Goal: Task Accomplishment & Management: Manage account settings

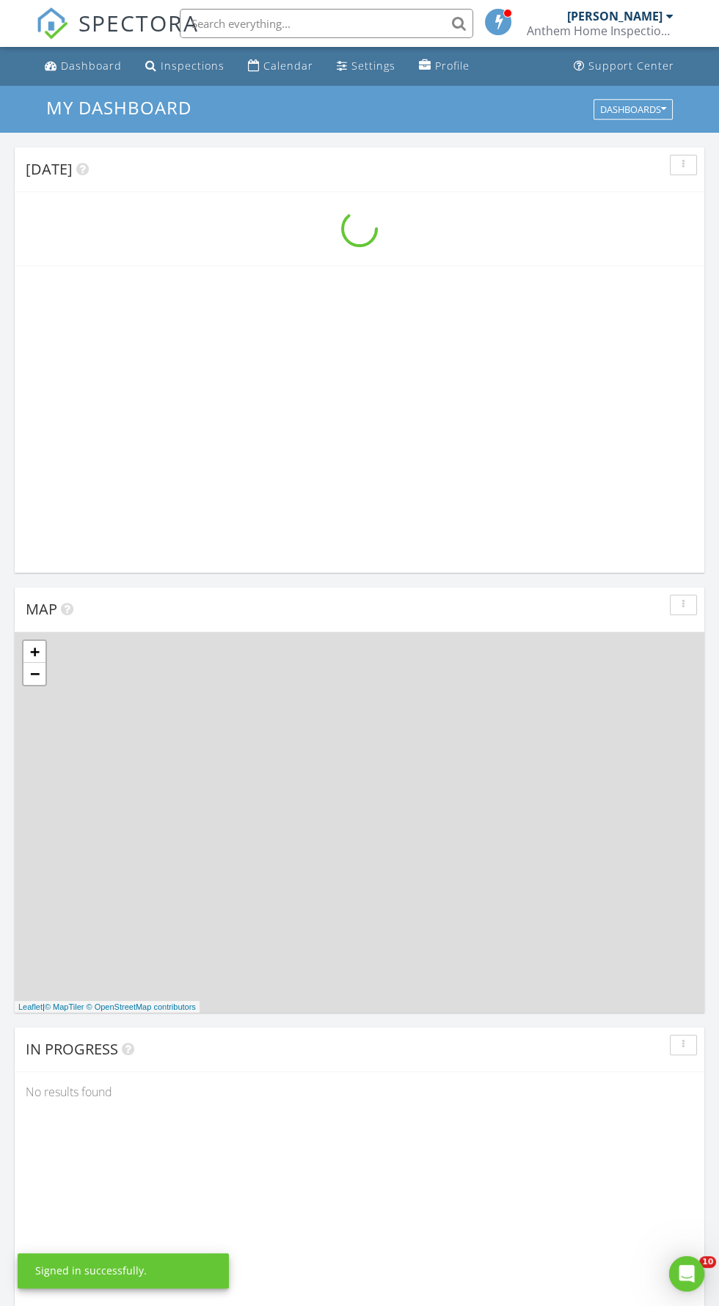
scroll to position [2508, 719]
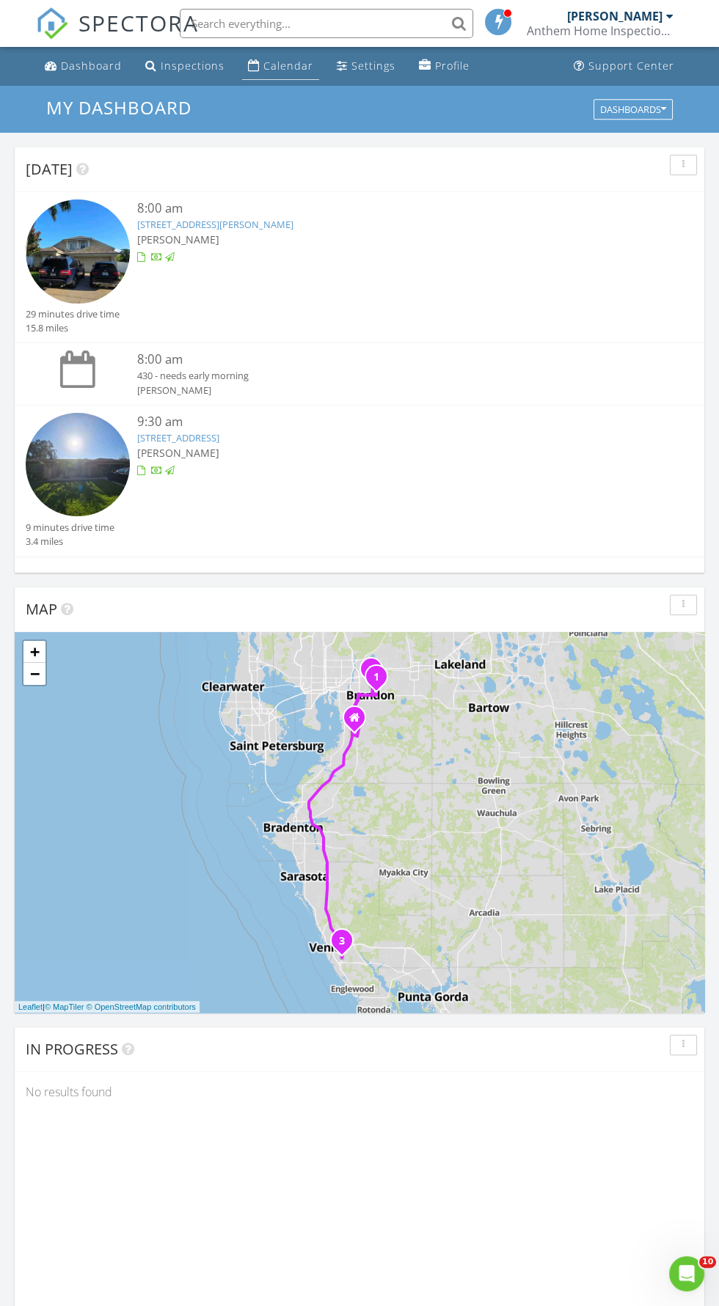
click at [278, 65] on div "Calendar" at bounding box center [288, 66] width 50 height 14
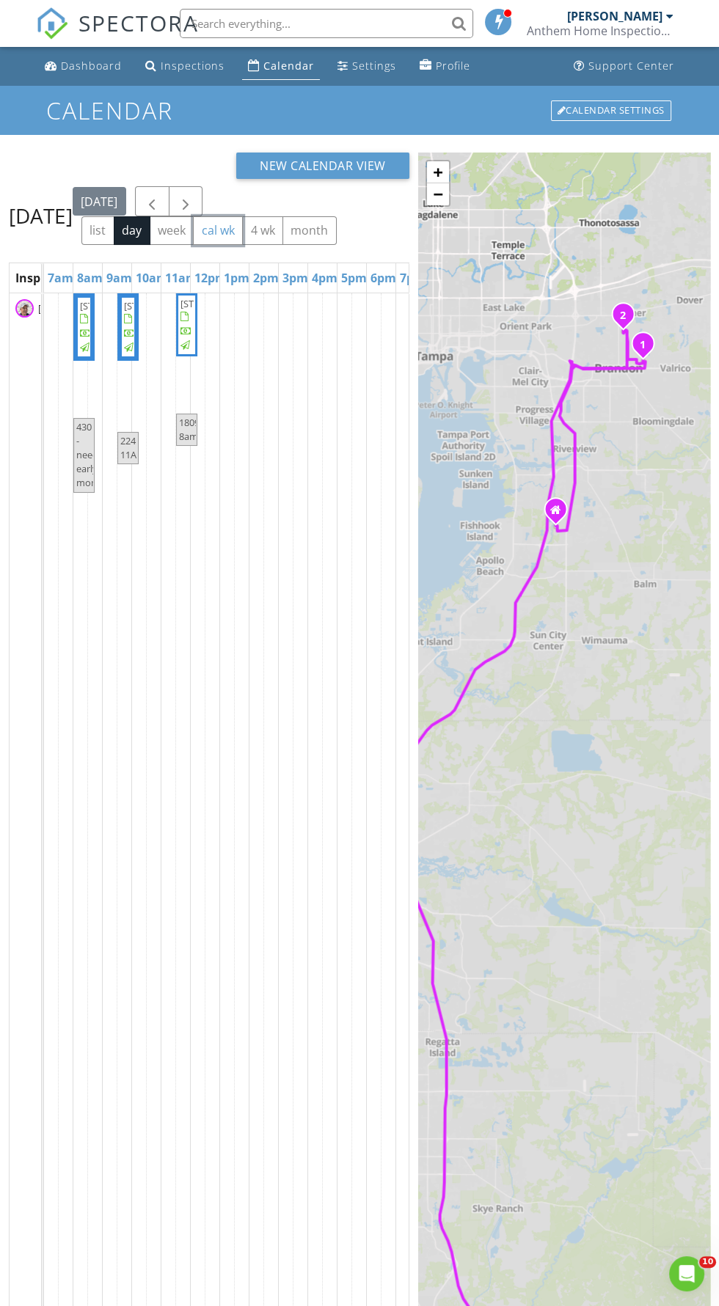
click at [243, 233] on button "cal wk" at bounding box center [218, 230] width 50 height 29
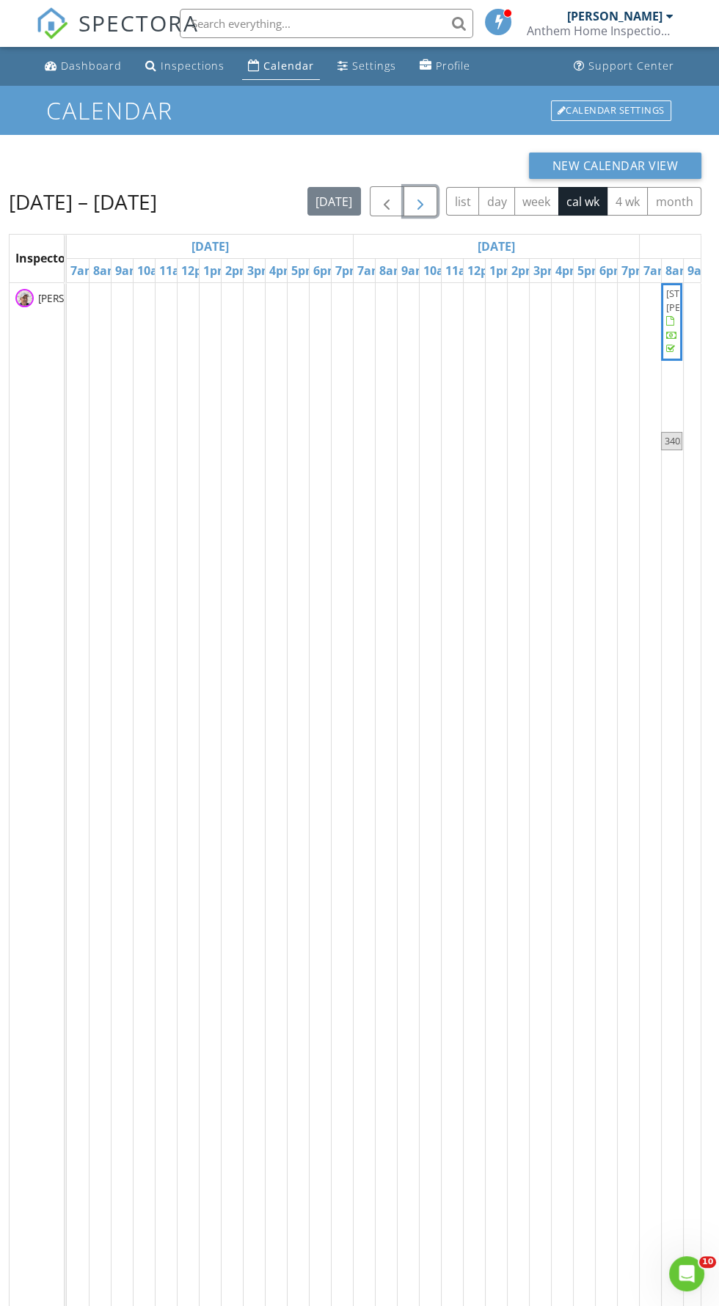
click at [427, 204] on span "button" at bounding box center [420, 202] width 18 height 18
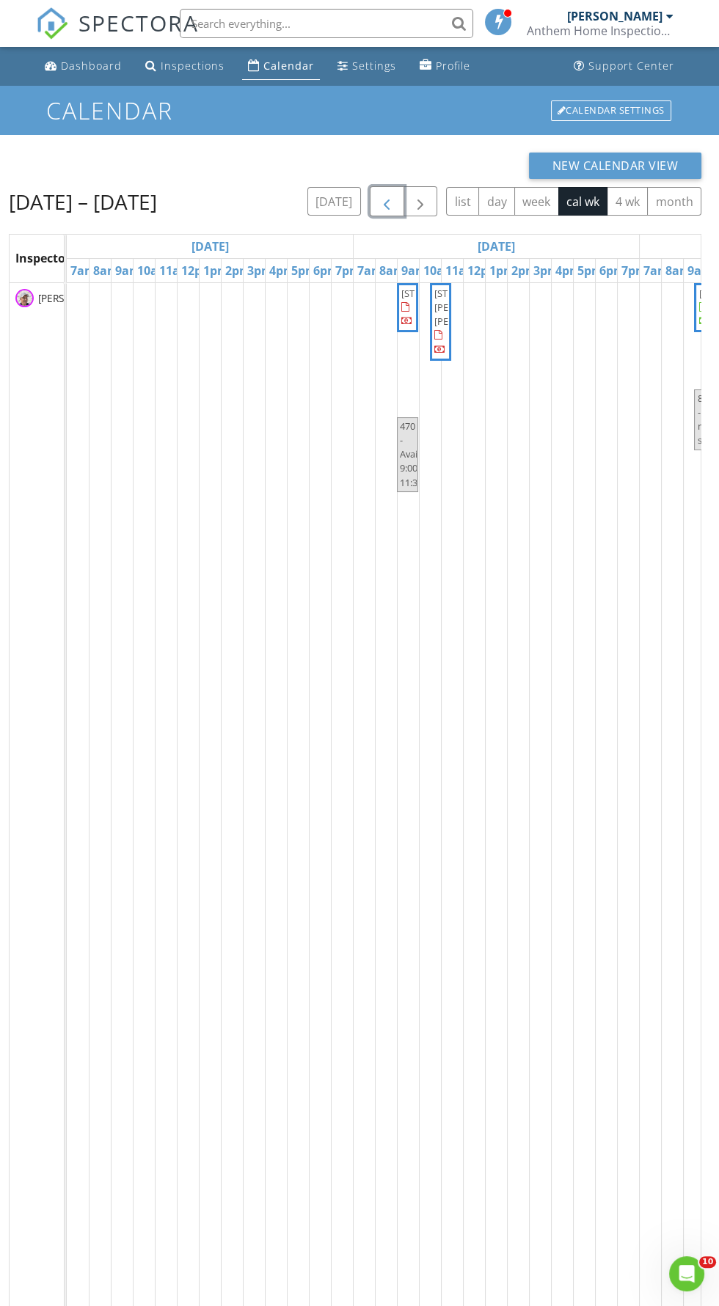
click at [386, 208] on span "button" at bounding box center [387, 202] width 18 height 18
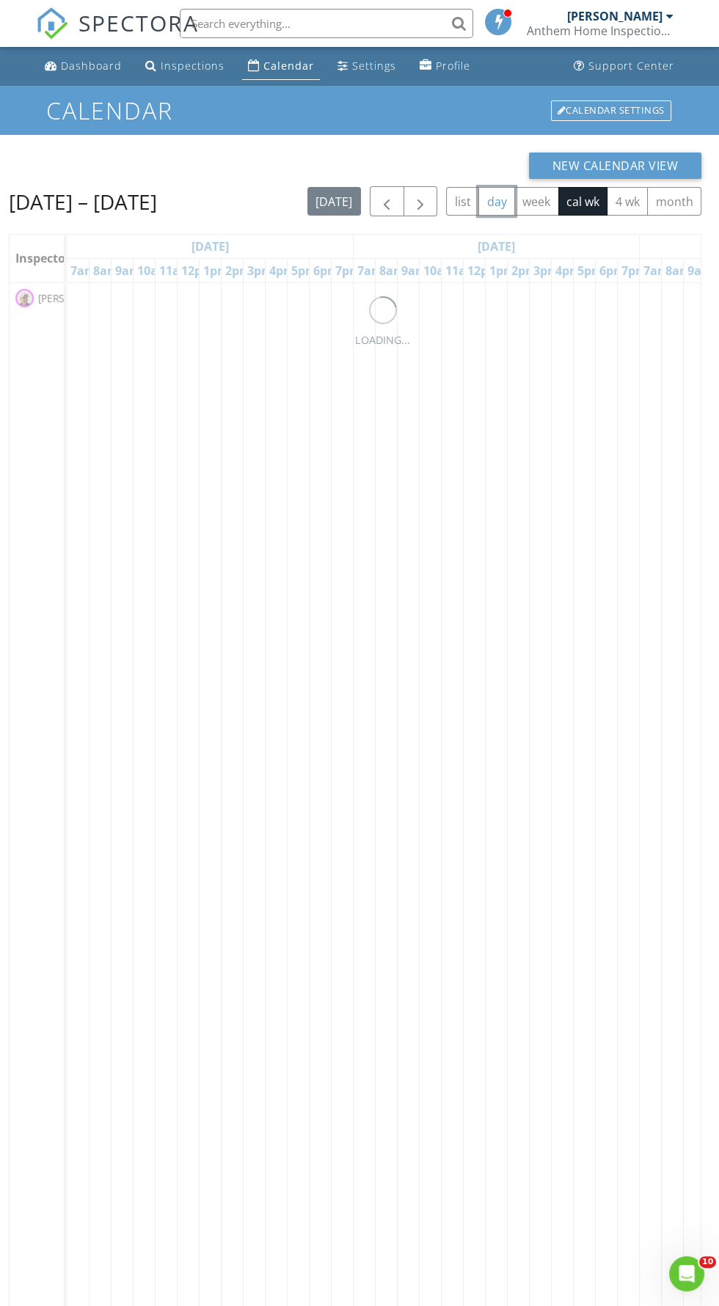
click at [489, 194] on button "day" at bounding box center [496, 201] width 37 height 29
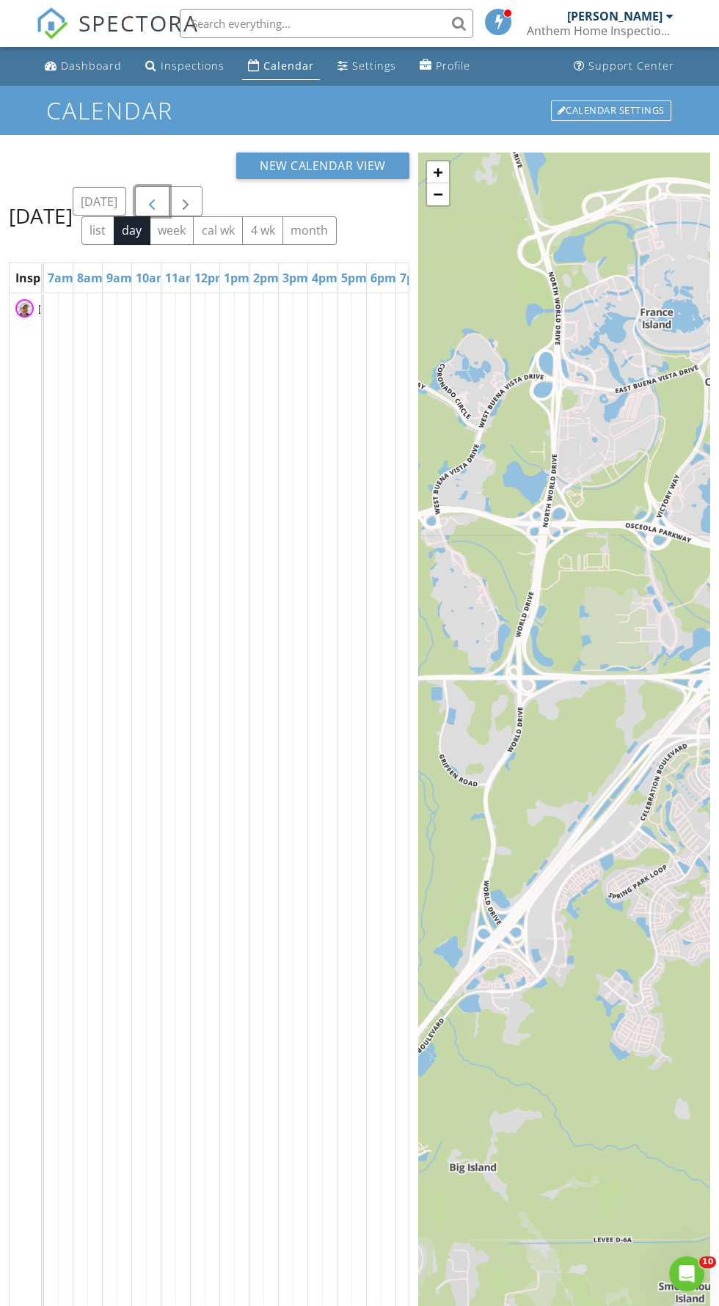
click at [161, 210] on span "button" at bounding box center [152, 202] width 18 height 18
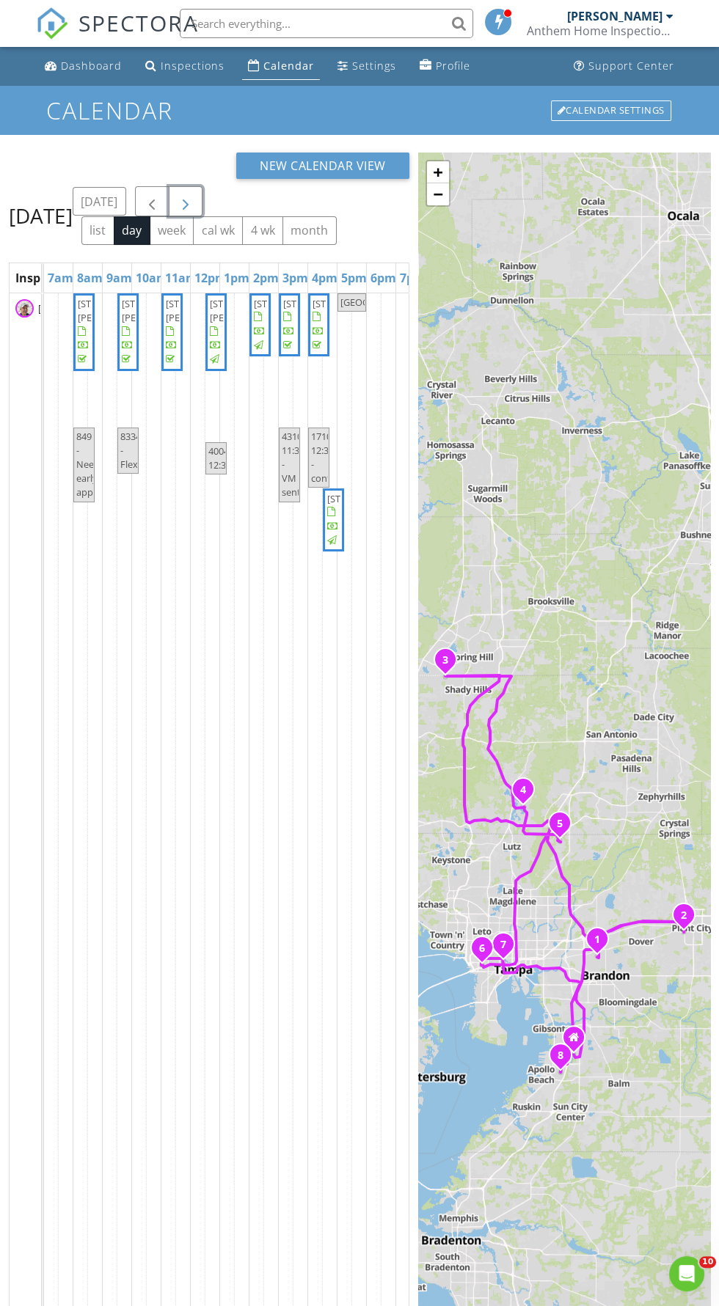
click at [194, 201] on span "button" at bounding box center [186, 202] width 18 height 18
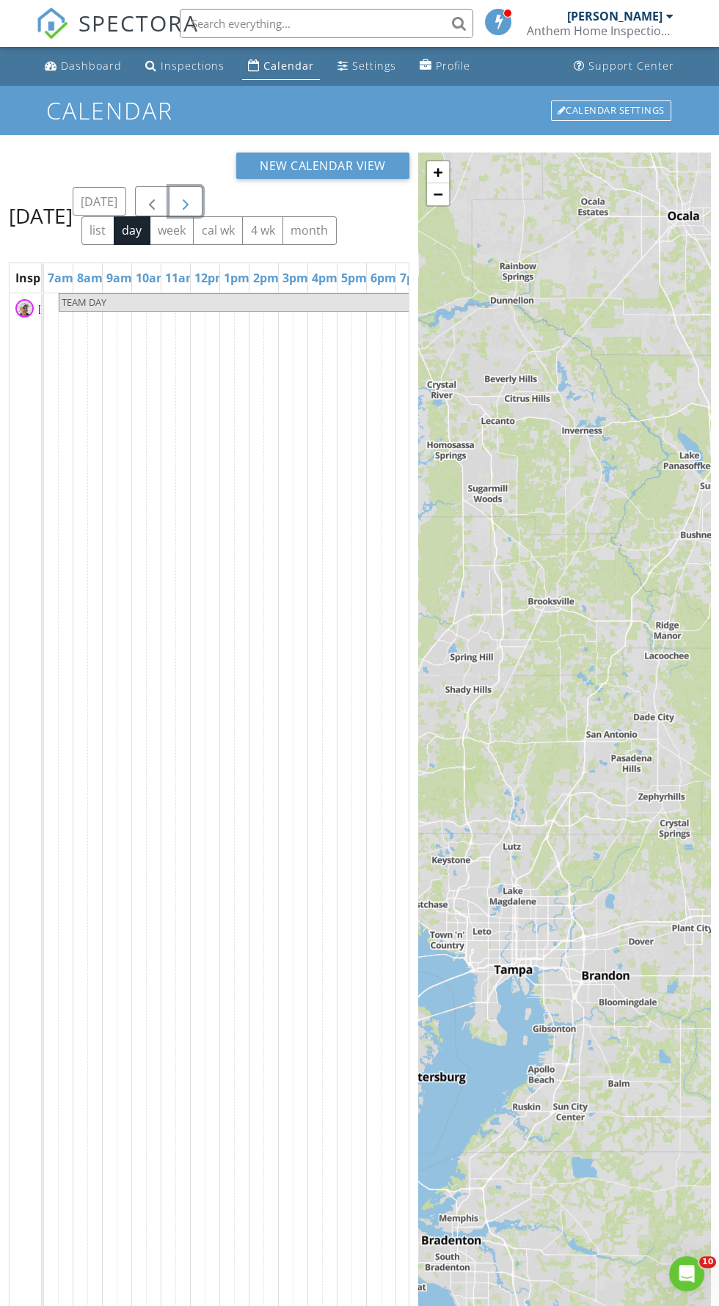
click at [194, 210] on span "button" at bounding box center [186, 202] width 18 height 18
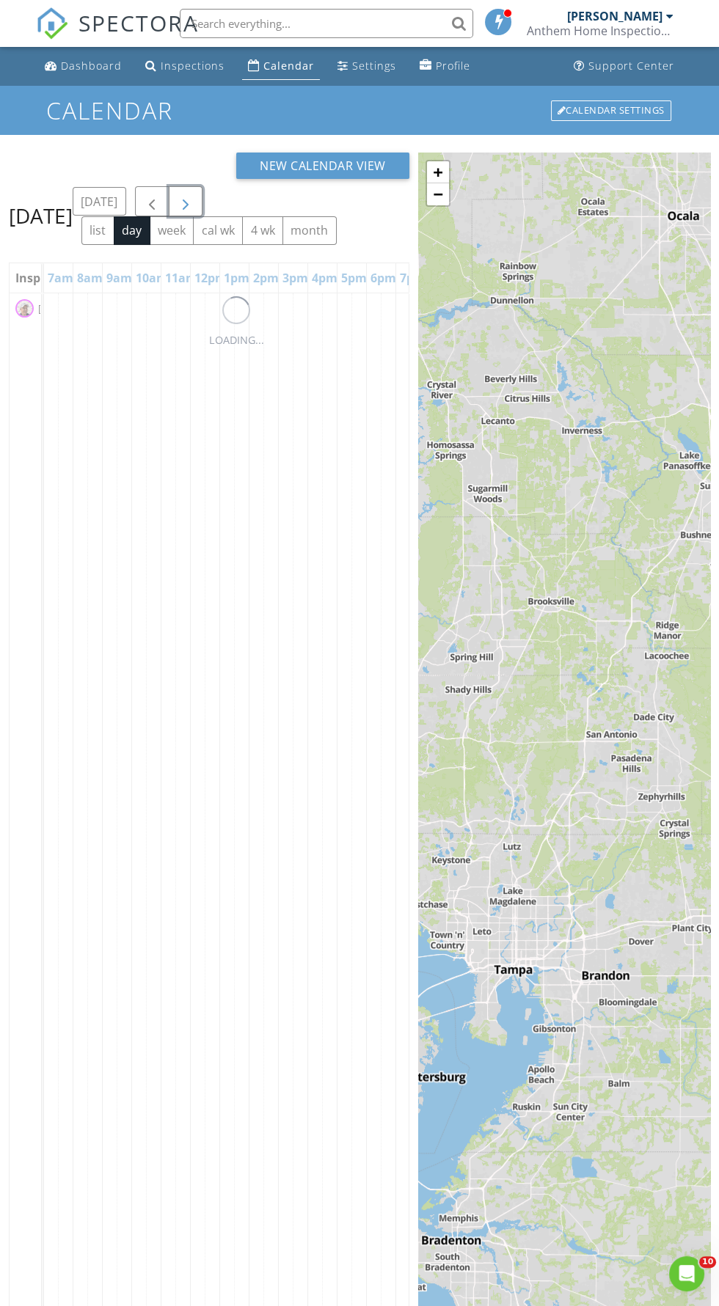
click at [194, 210] on span "button" at bounding box center [186, 202] width 18 height 18
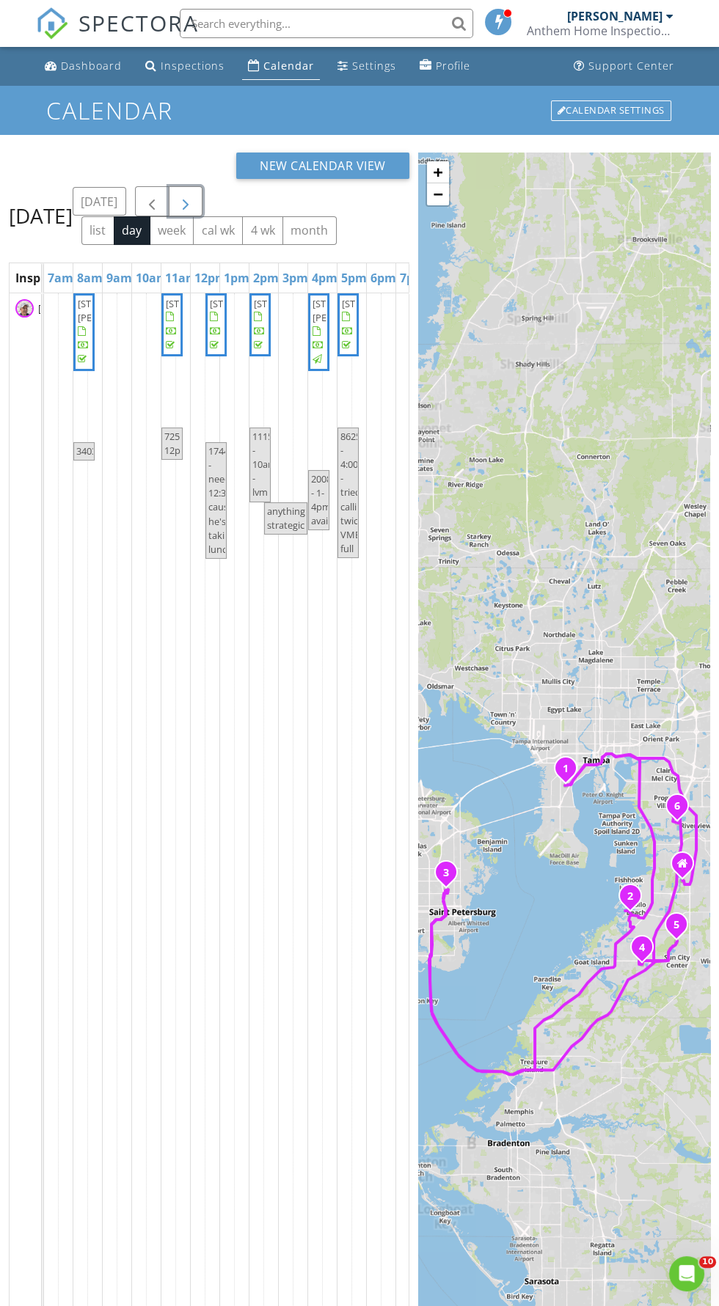
click at [194, 210] on span "button" at bounding box center [186, 202] width 18 height 18
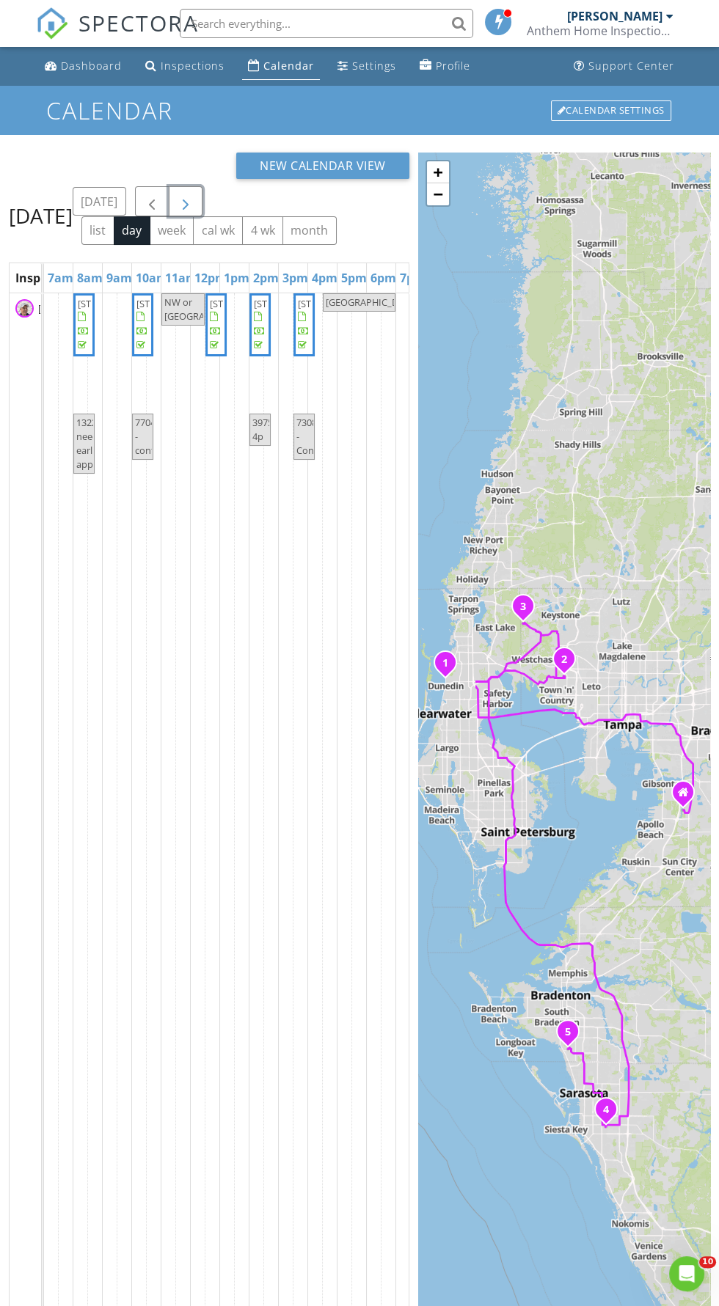
click at [194, 210] on span "button" at bounding box center [186, 202] width 18 height 18
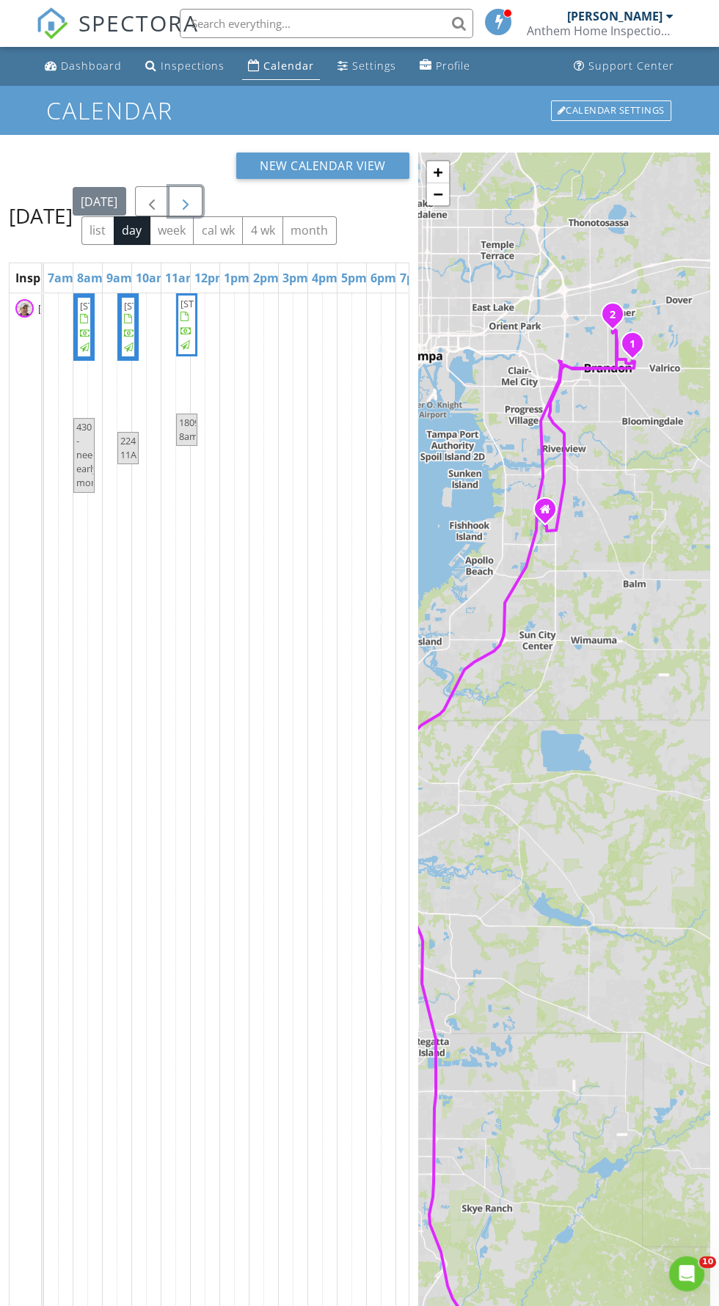
click at [194, 210] on span "button" at bounding box center [186, 202] width 18 height 18
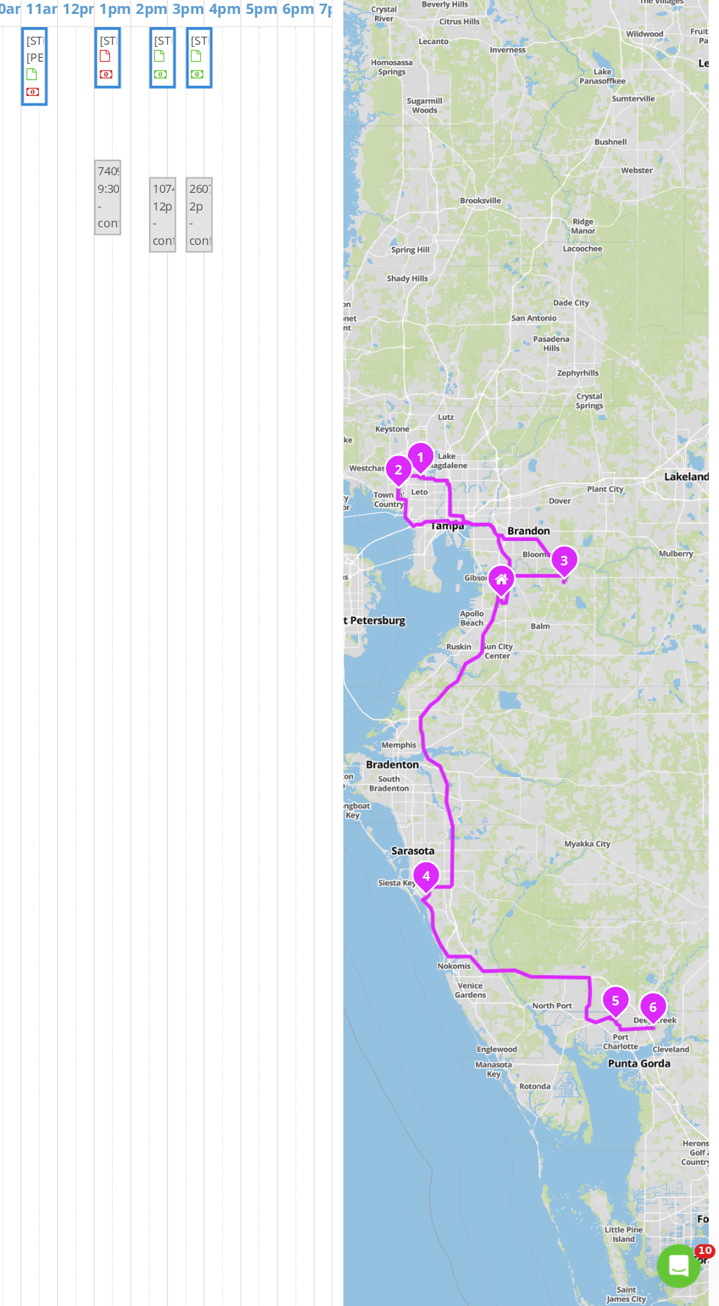
scroll to position [12, 0]
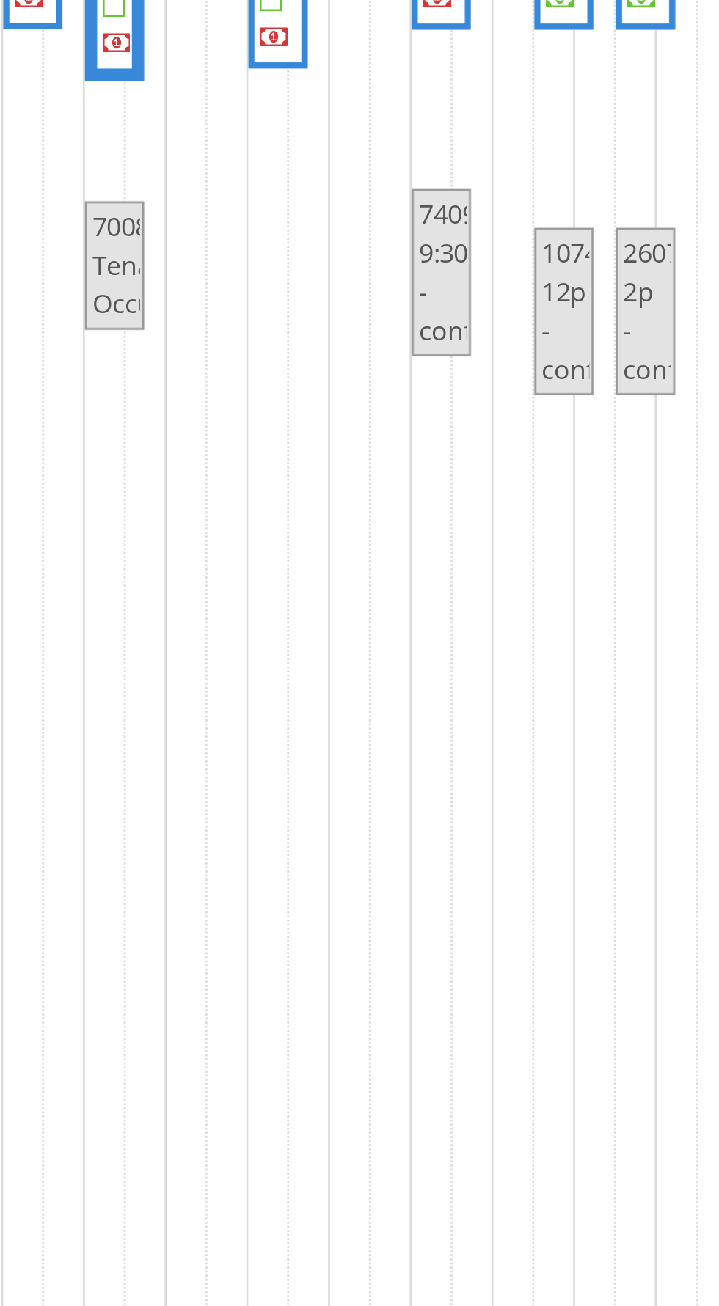
scroll to position [12, 0]
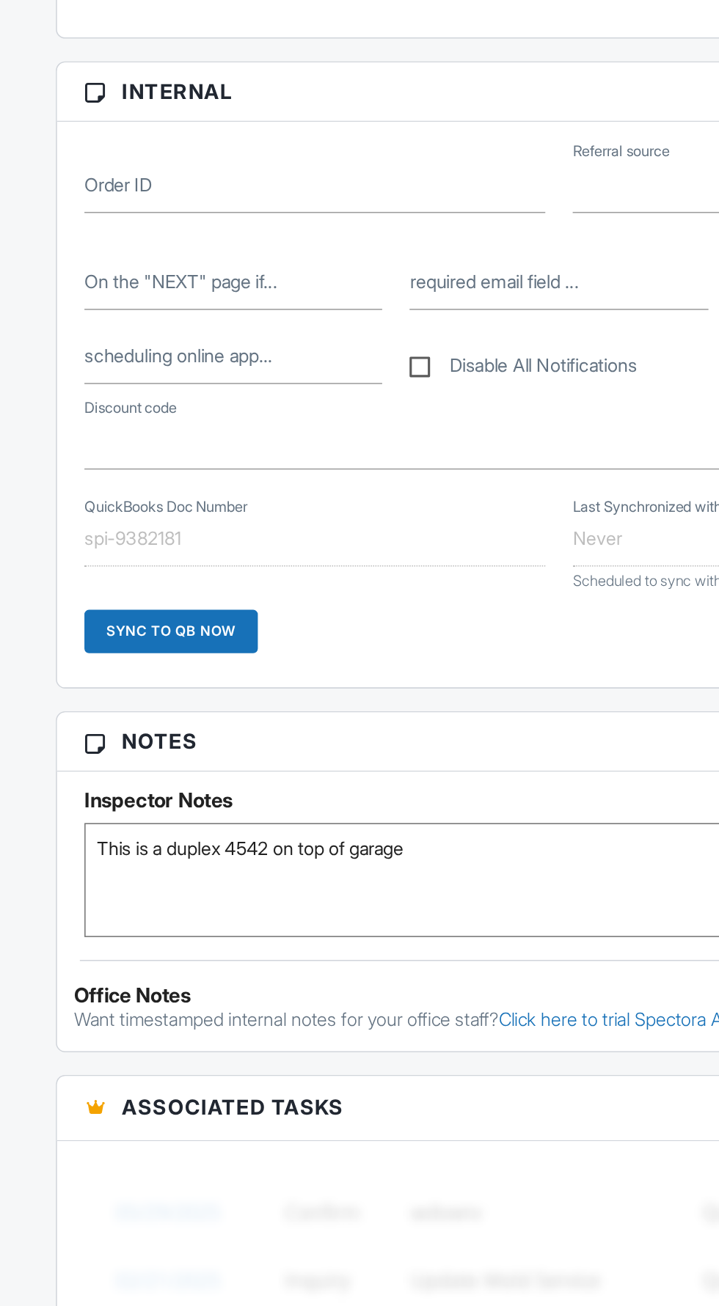
scroll to position [296, 0]
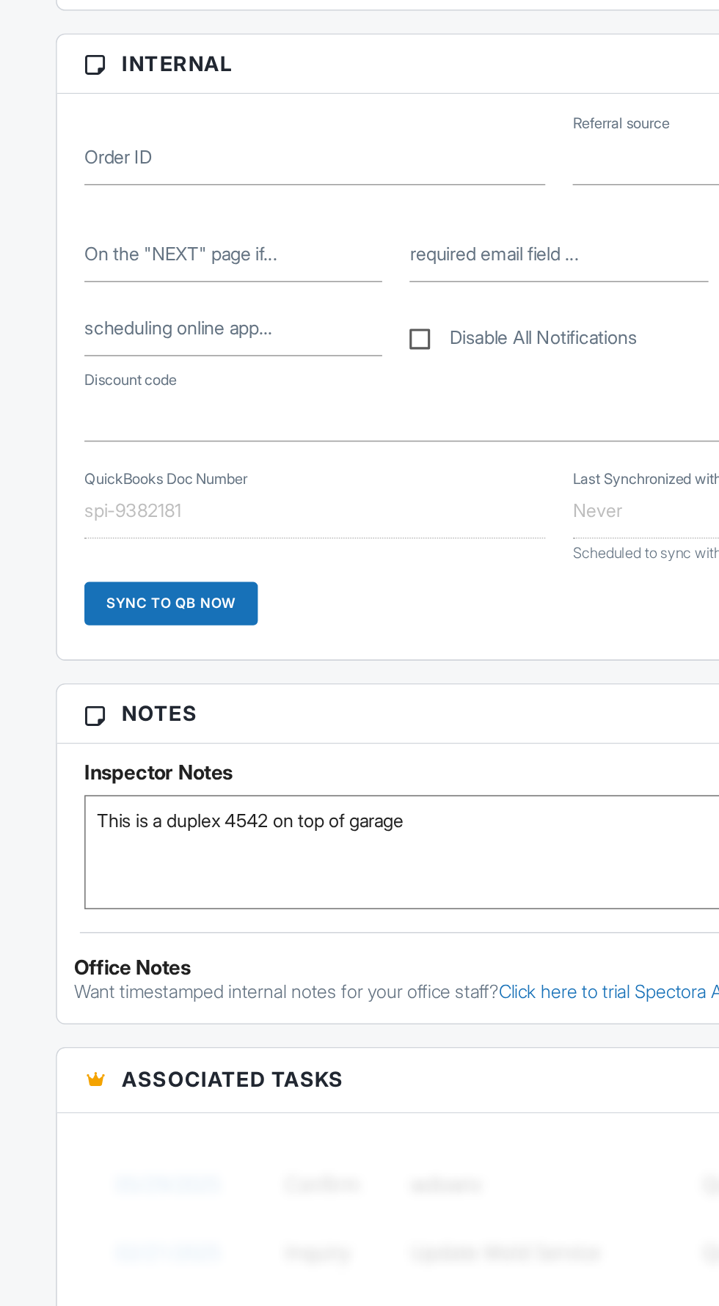
click at [331, 993] on textarea "This is a duplex 4542 on top of garage" at bounding box center [359, 1013] width 610 height 73
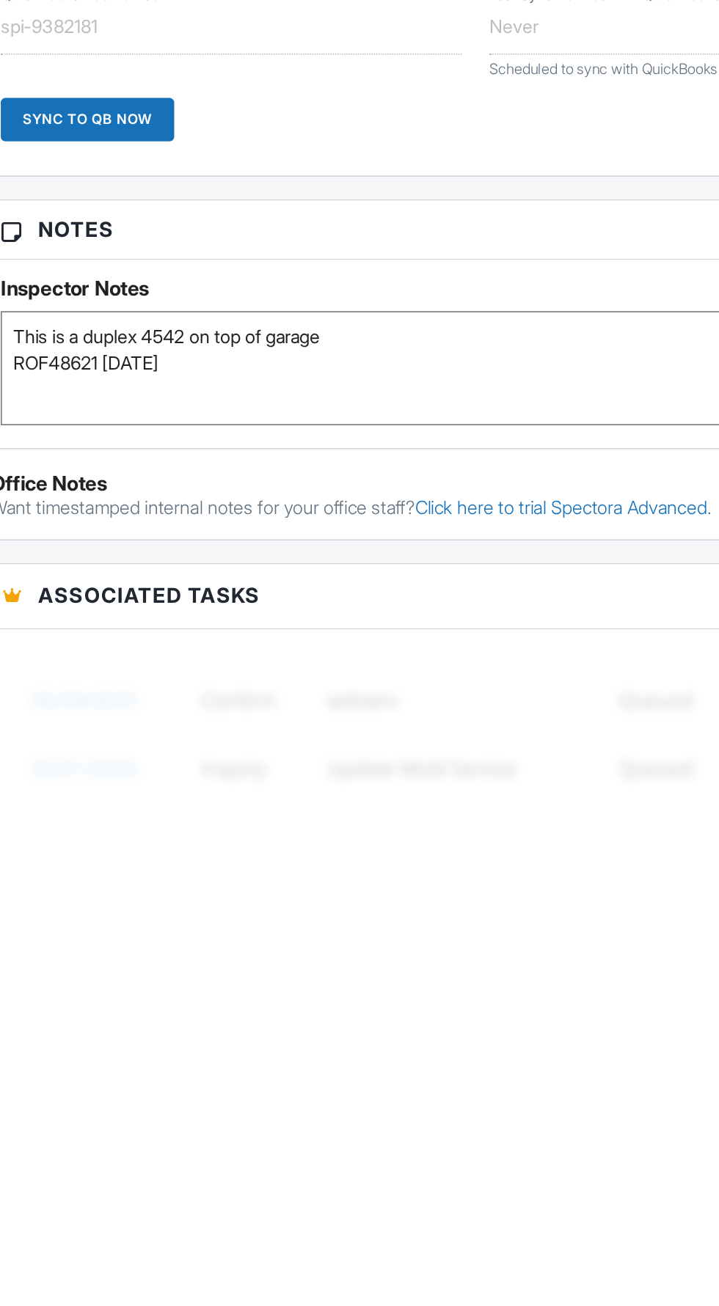
type textarea "This is a duplex 4542 on top of garage ROF48621 [DATE]"
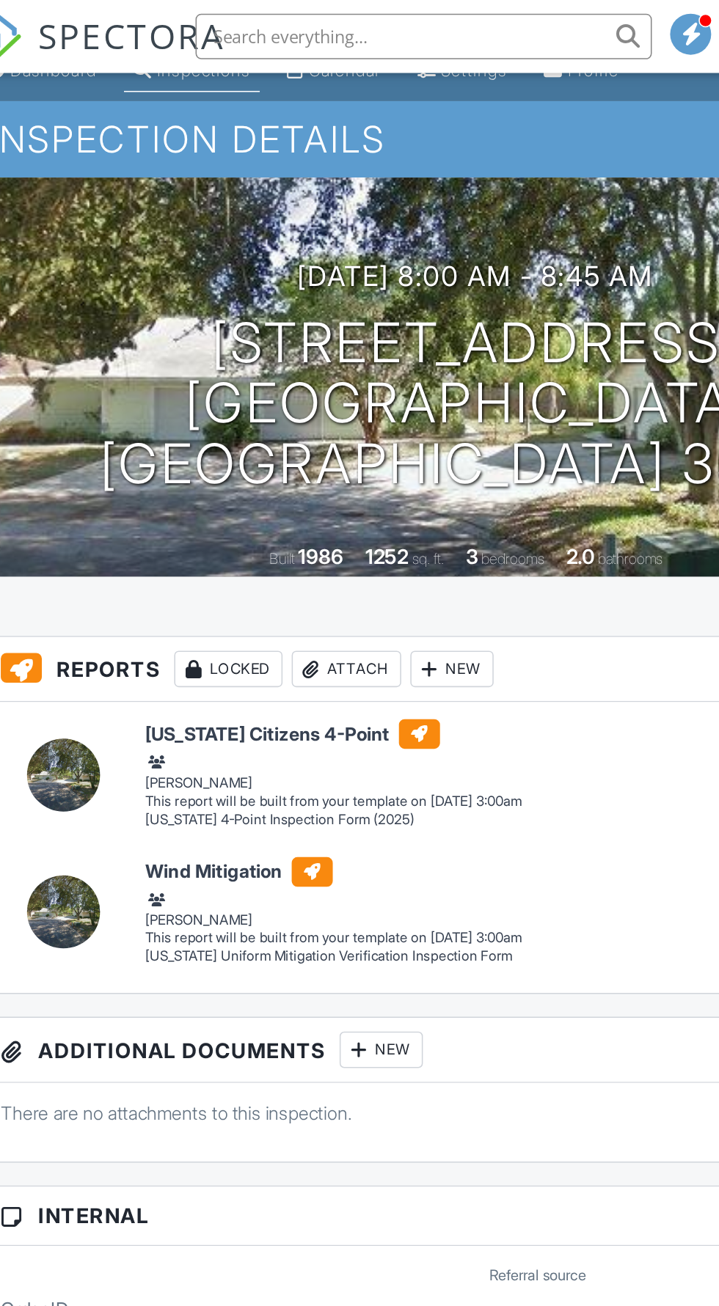
scroll to position [0, 0]
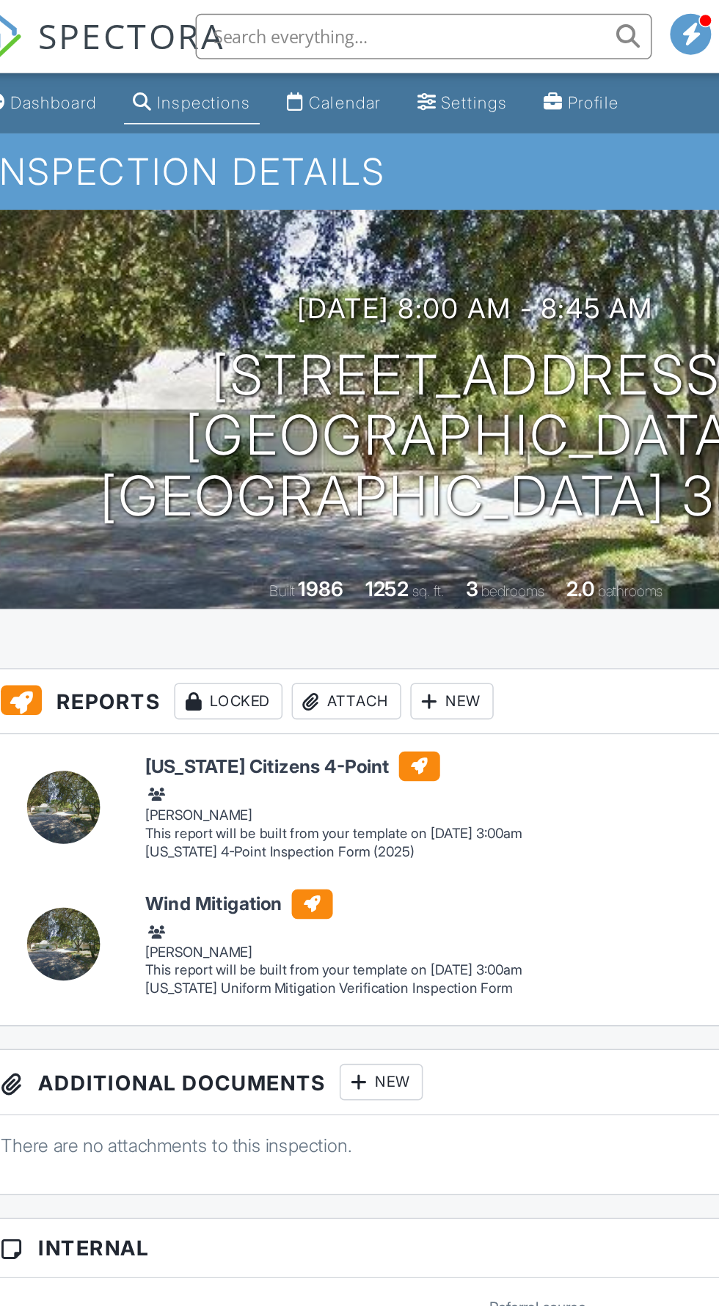
click at [277, 445] on div "Attach" at bounding box center [276, 450] width 70 height 23
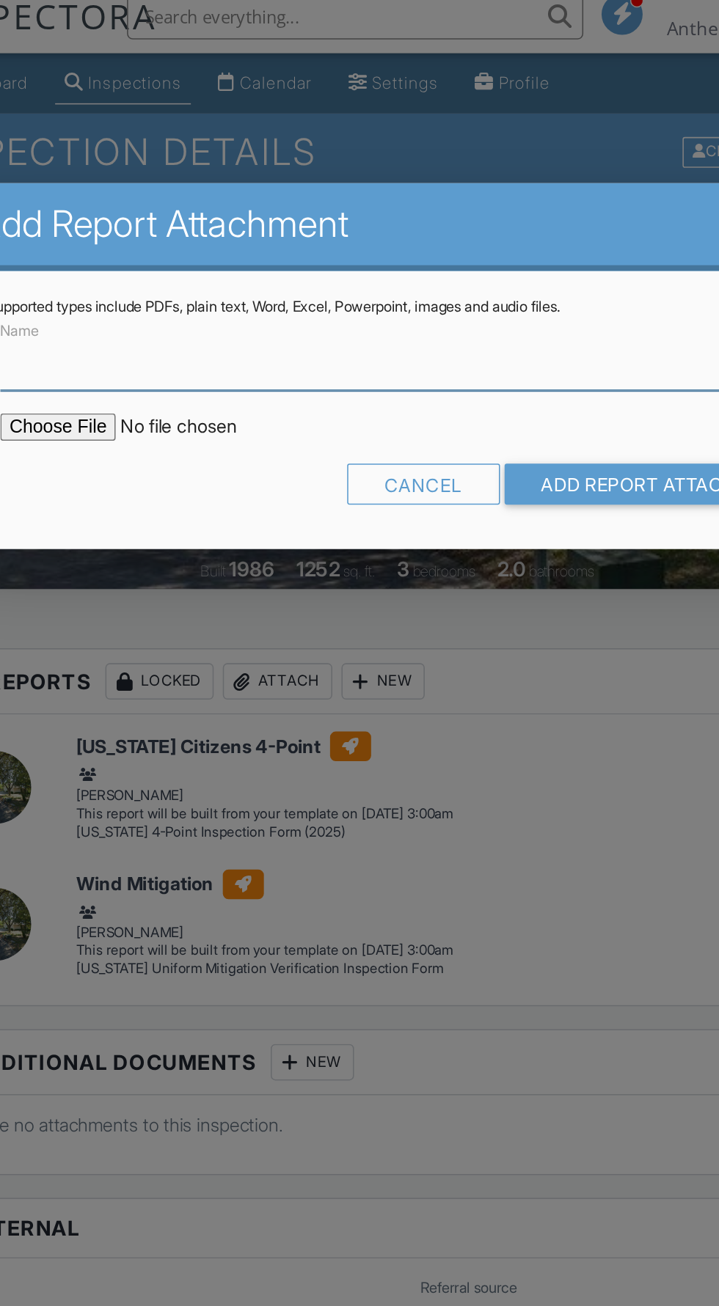
type input "Permits"
click at [135, 291] on input "file" at bounding box center [222, 288] width 249 height 18
click at [135, 288] on input "file" at bounding box center [222, 288] width 249 height 18
type input "C:\fakepath\Building Permits at [STREET_ADDRESS]PDF"
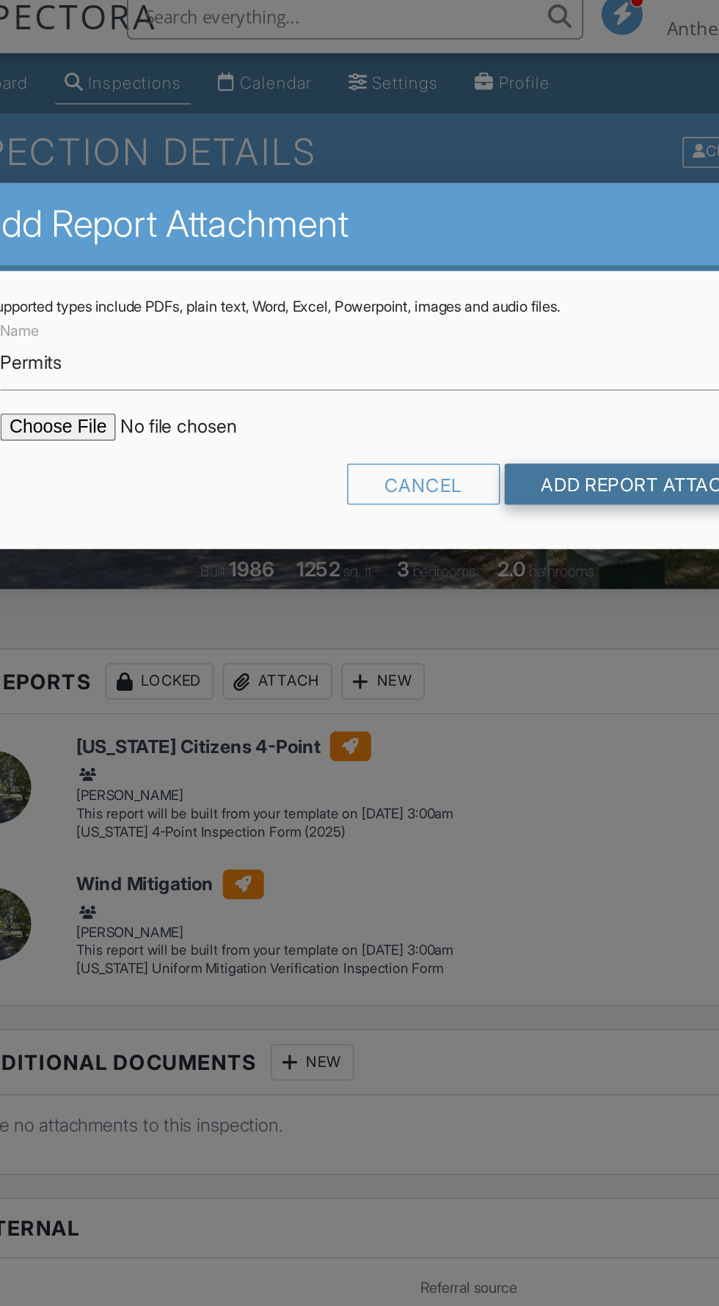
click at [494, 326] on input "Add Report Attachment" at bounding box center [526, 324] width 208 height 26
